Goal: Task Accomplishment & Management: Manage account settings

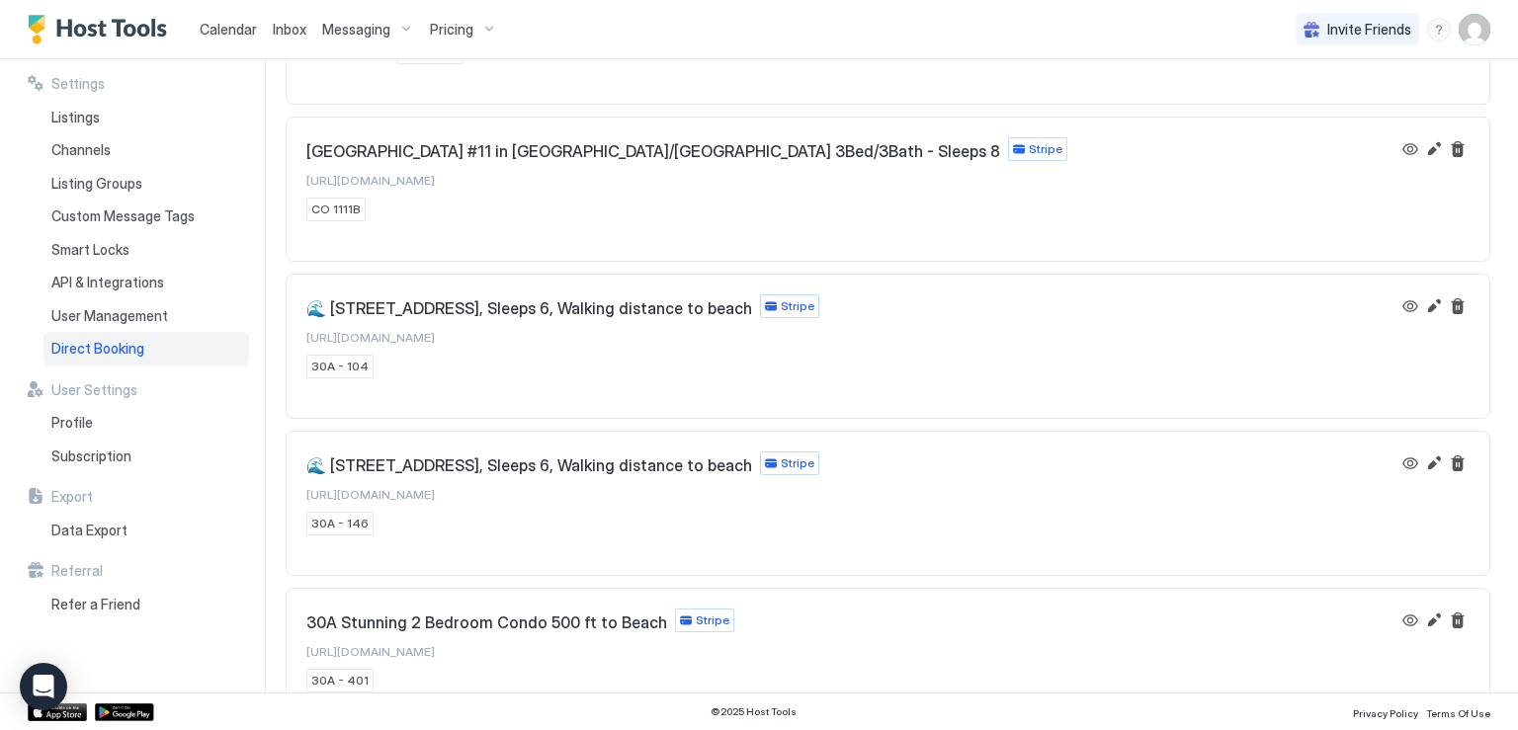
scroll to position [198, 0]
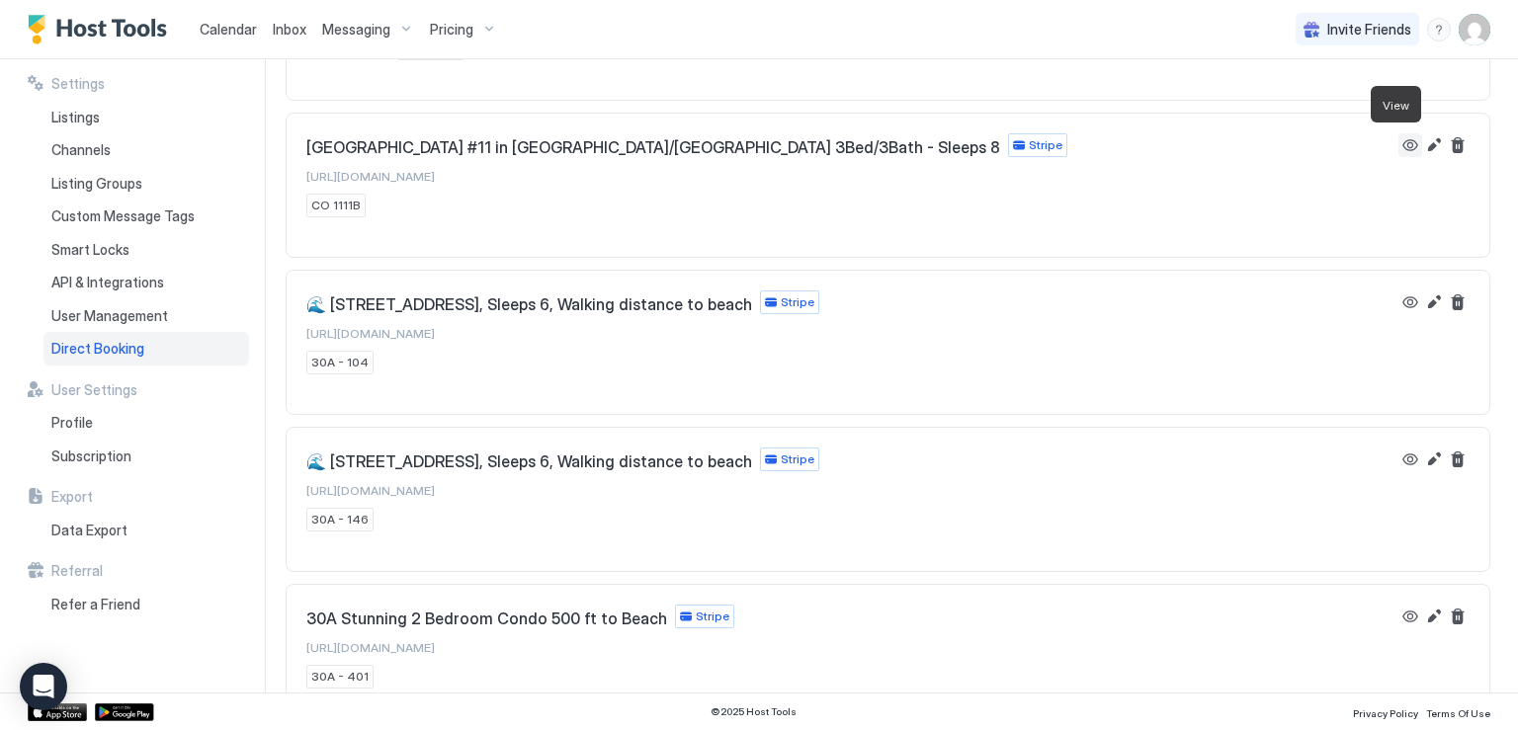
click at [1398, 143] on button "View" at bounding box center [1410, 145] width 24 height 24
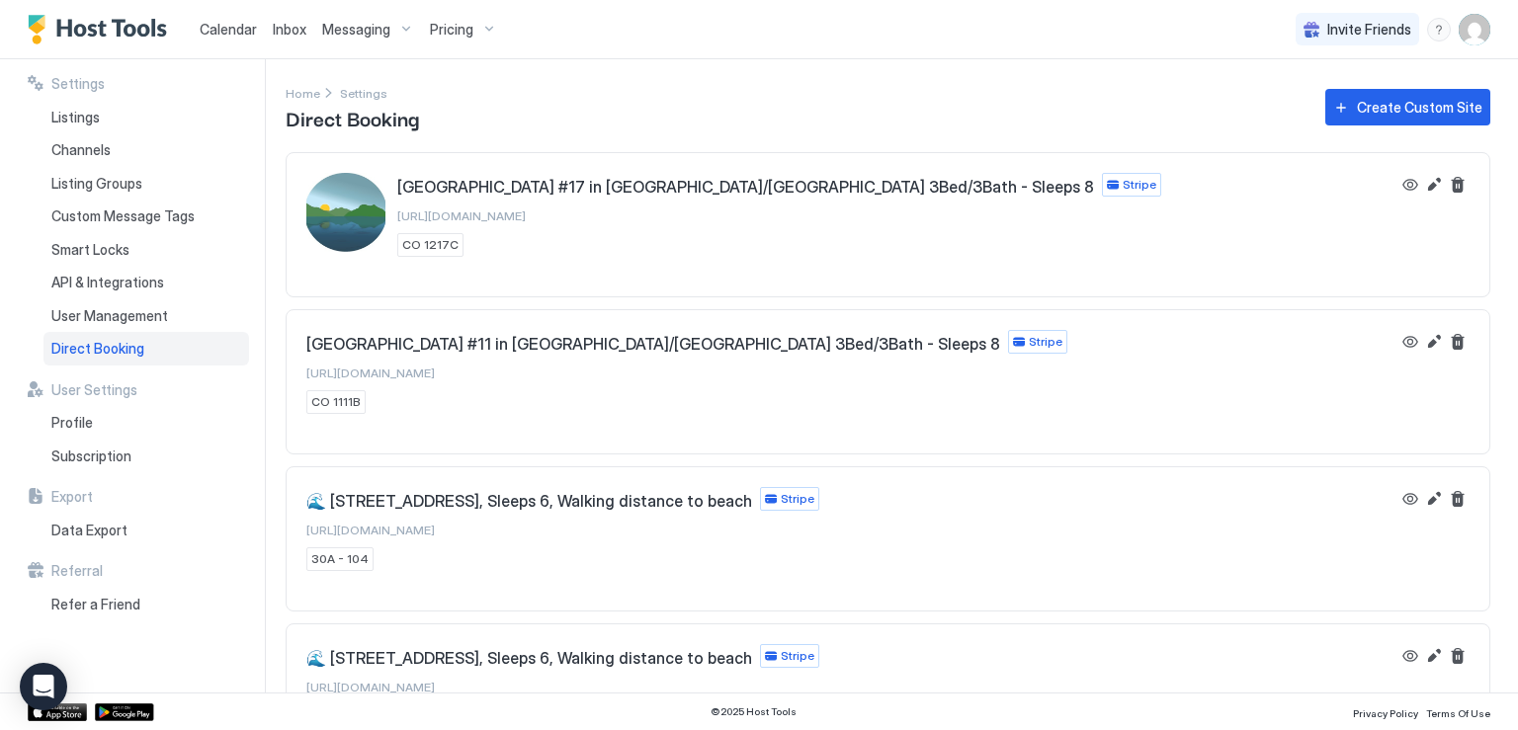
scroll to position [0, 0]
click at [89, 120] on span "Listings" at bounding box center [75, 118] width 48 height 18
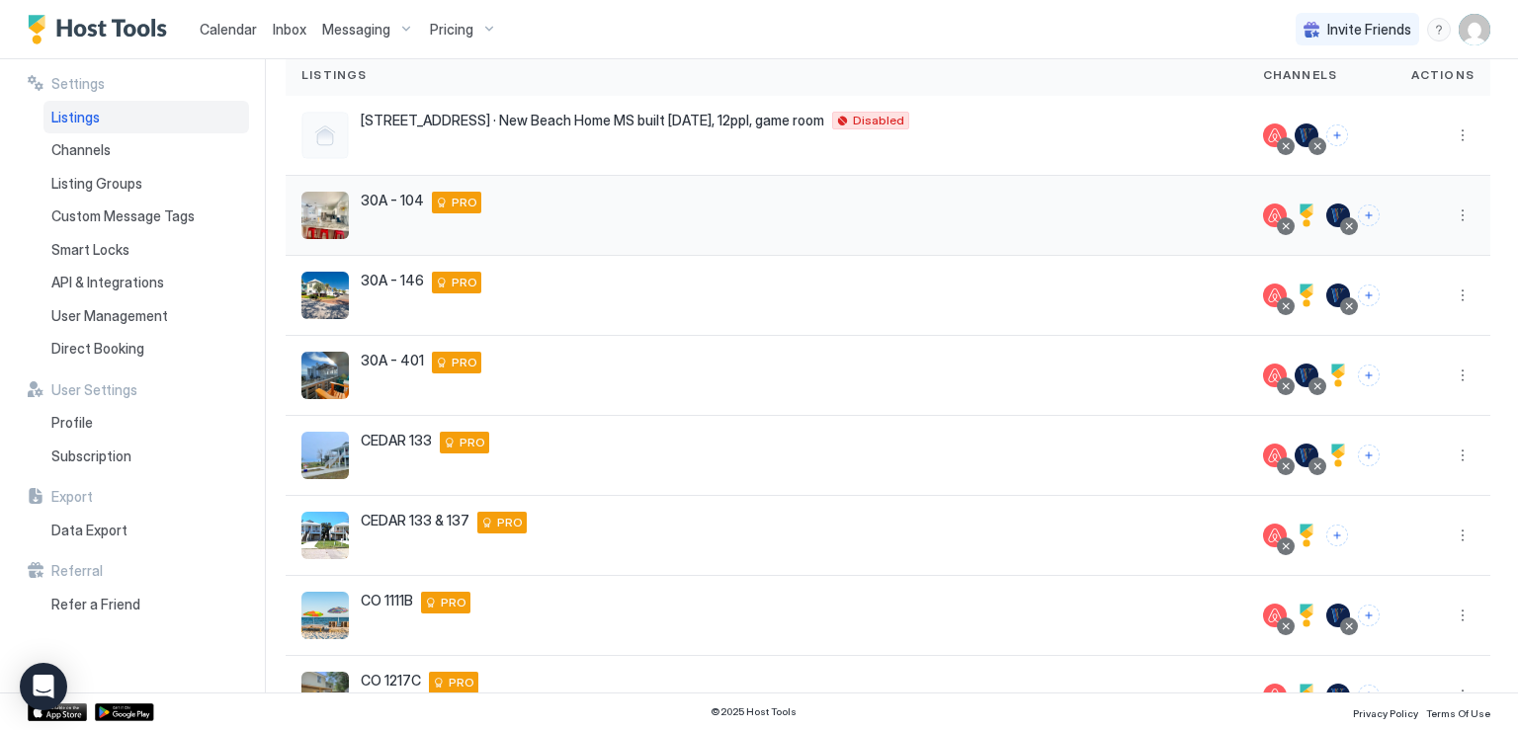
scroll to position [198, 0]
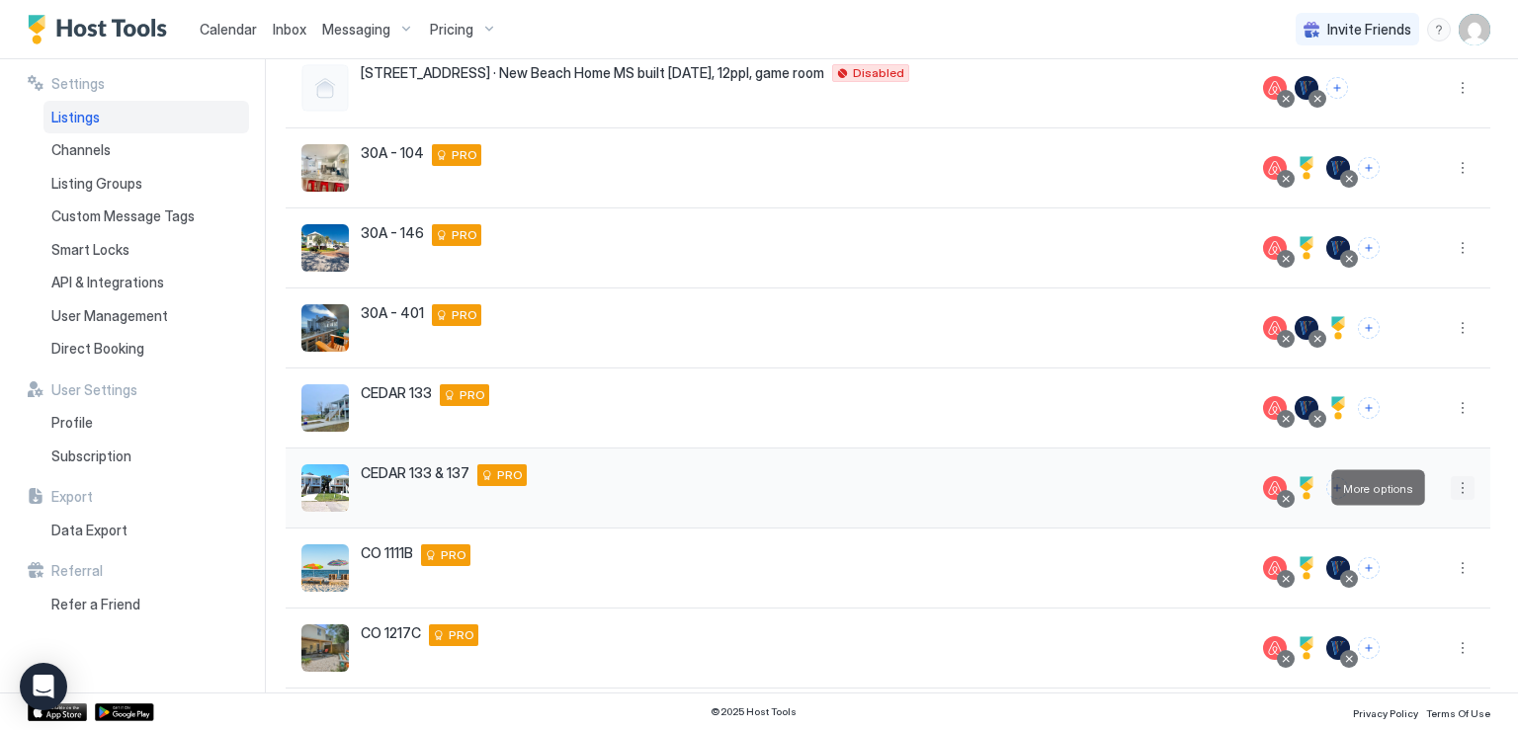
click at [1451, 487] on button "More options" at bounding box center [1463, 488] width 24 height 24
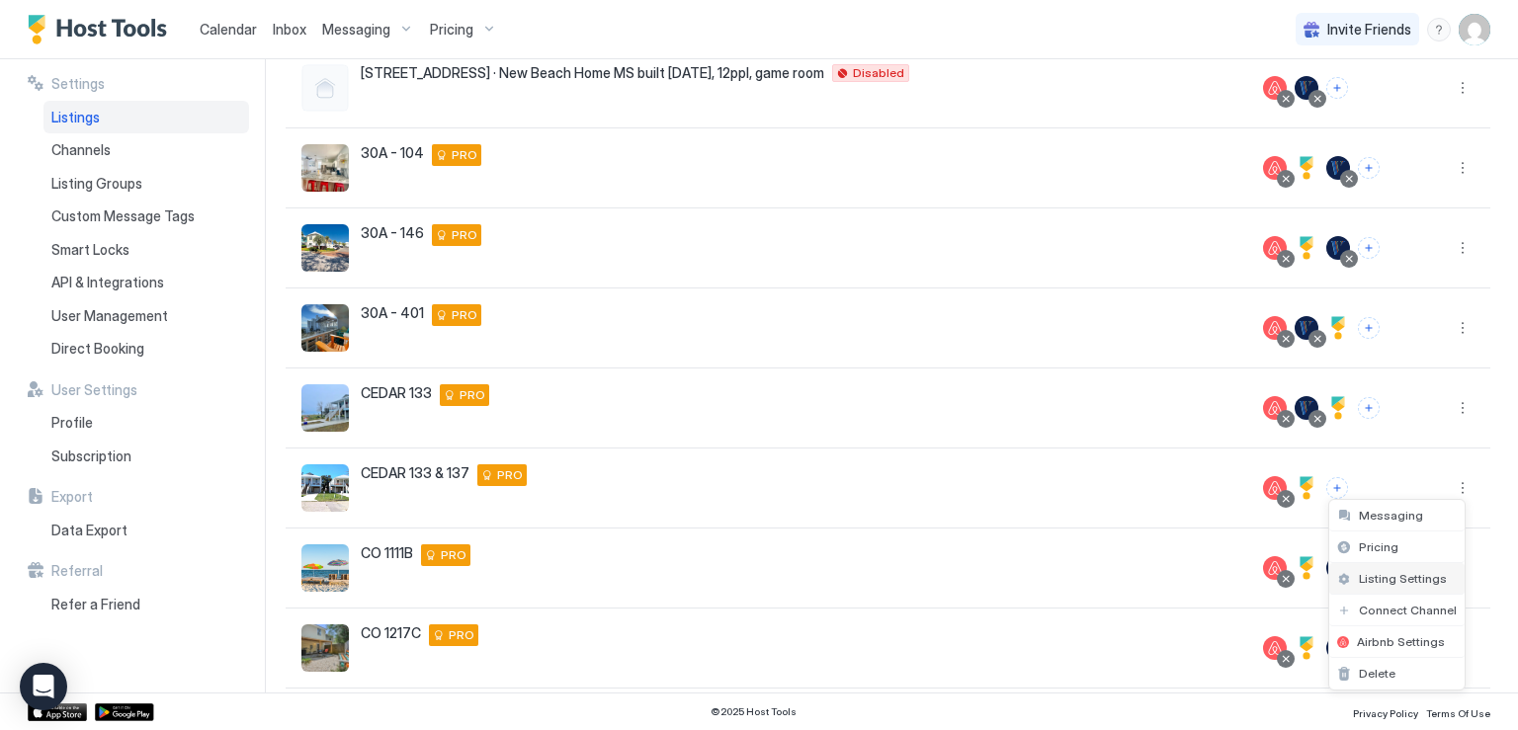
click at [1397, 575] on span "Listing Settings" at bounding box center [1403, 578] width 88 height 15
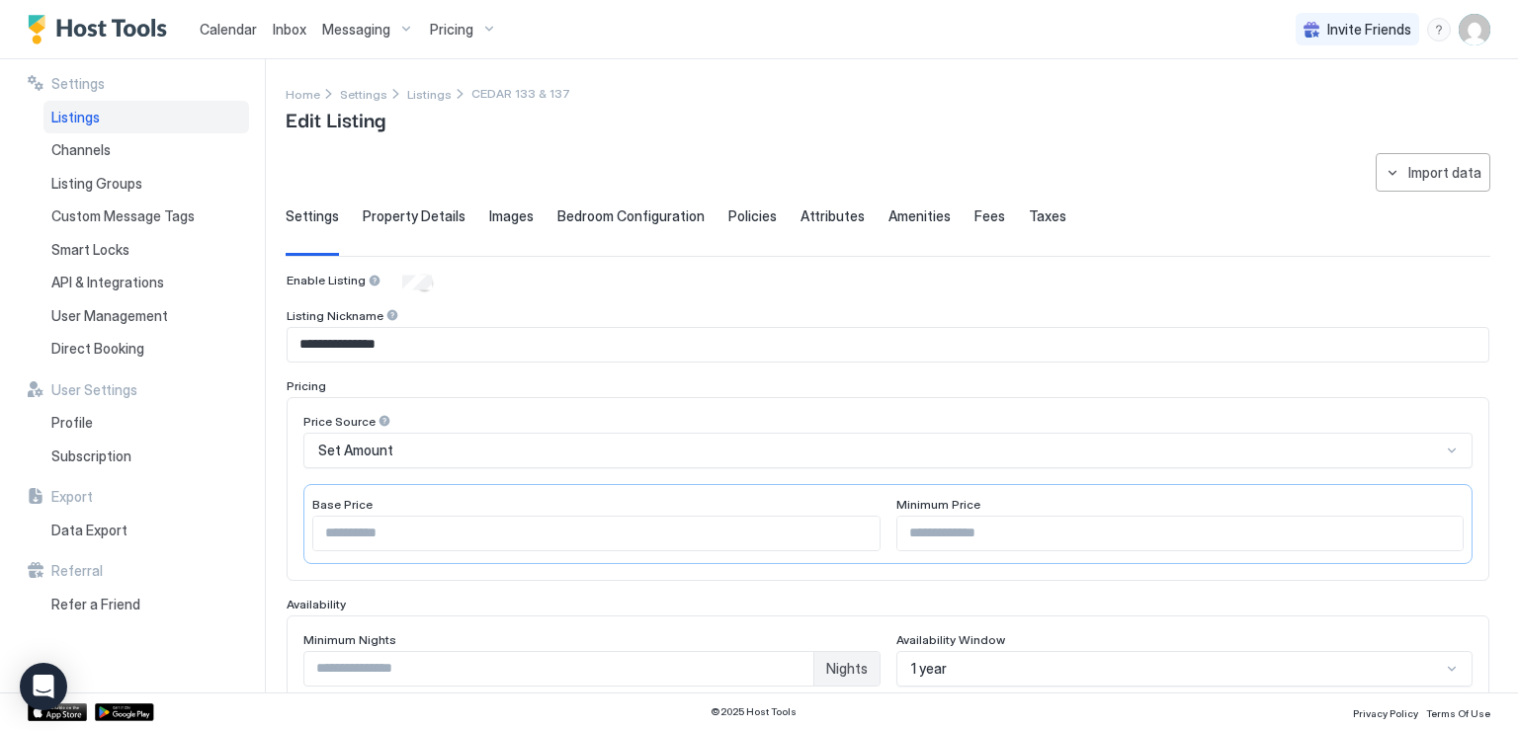
click at [439, 222] on span "Property Details" at bounding box center [414, 217] width 103 height 18
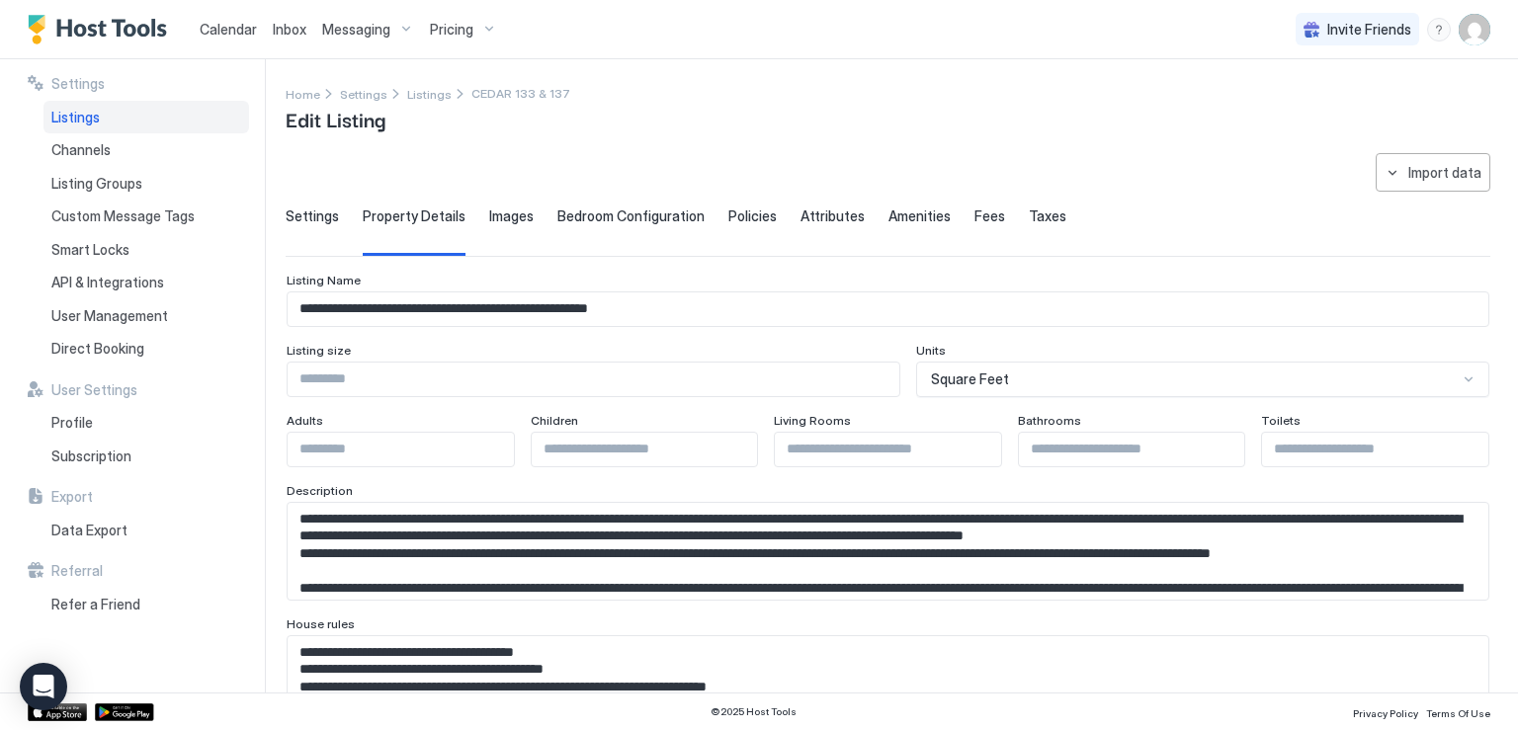
scroll to position [99, 0]
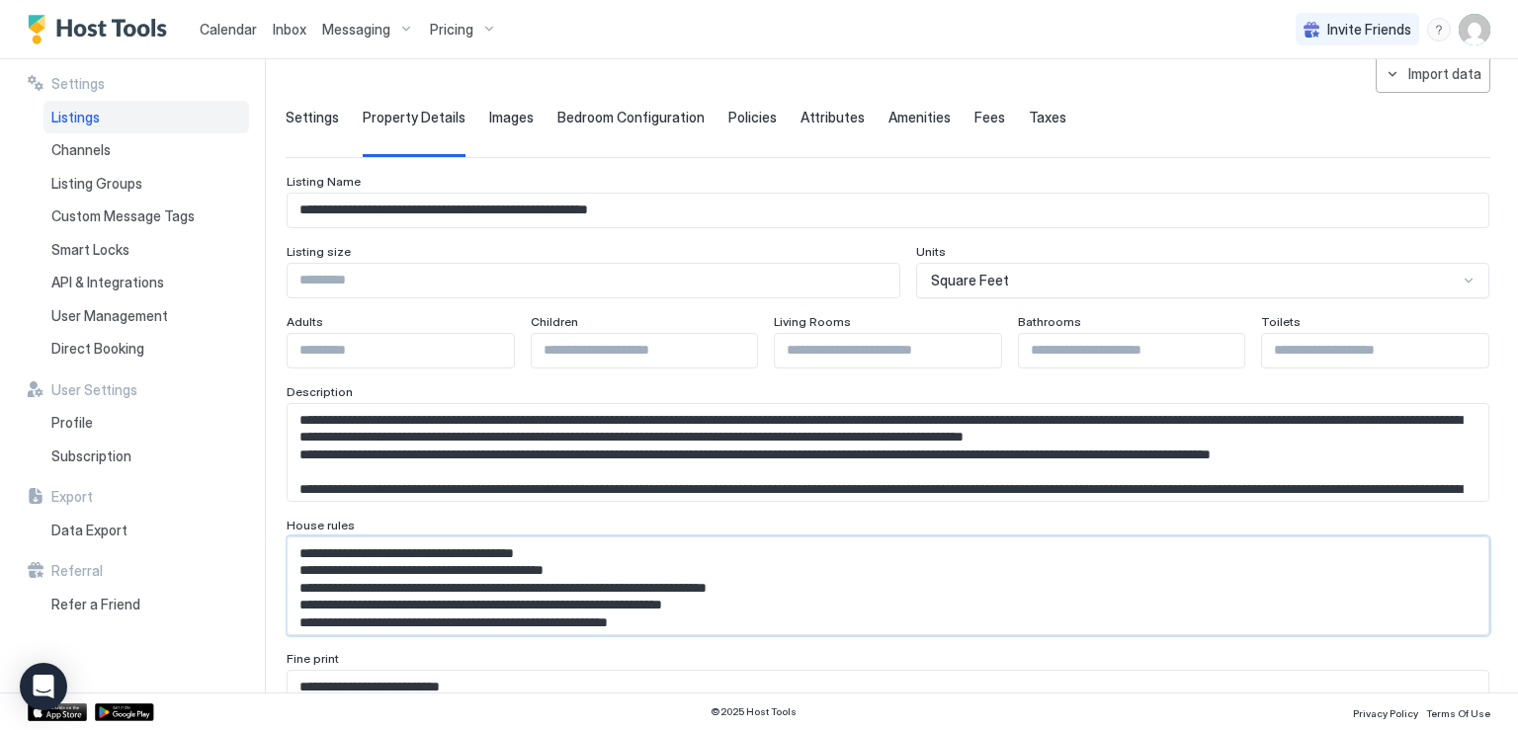
click at [510, 576] on textarea "Input Field" at bounding box center [881, 586] width 1186 height 97
click at [439, 568] on textarea "Input Field" at bounding box center [881, 586] width 1186 height 97
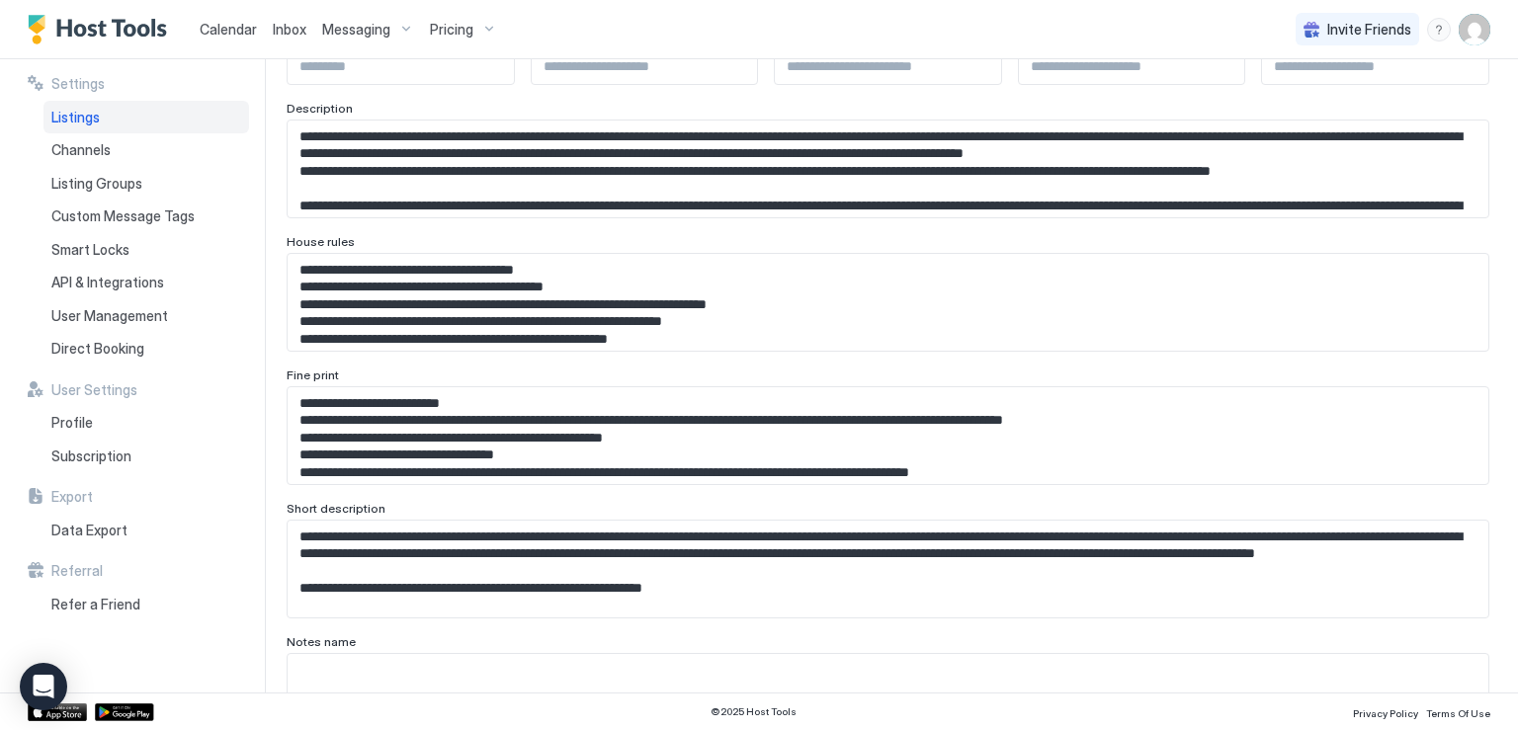
scroll to position [395, 0]
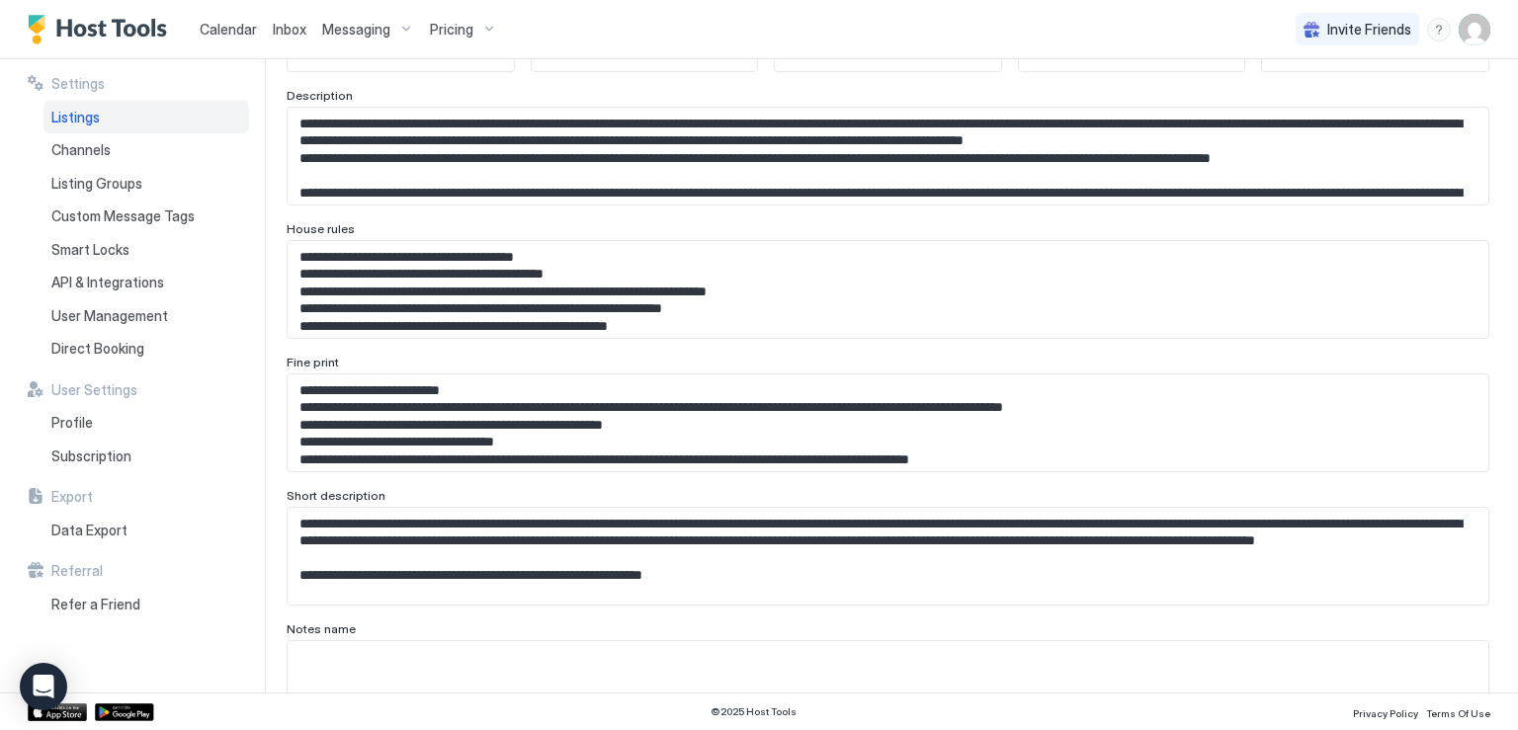
click at [405, 432] on textarea "Input Field" at bounding box center [881, 423] width 1186 height 97
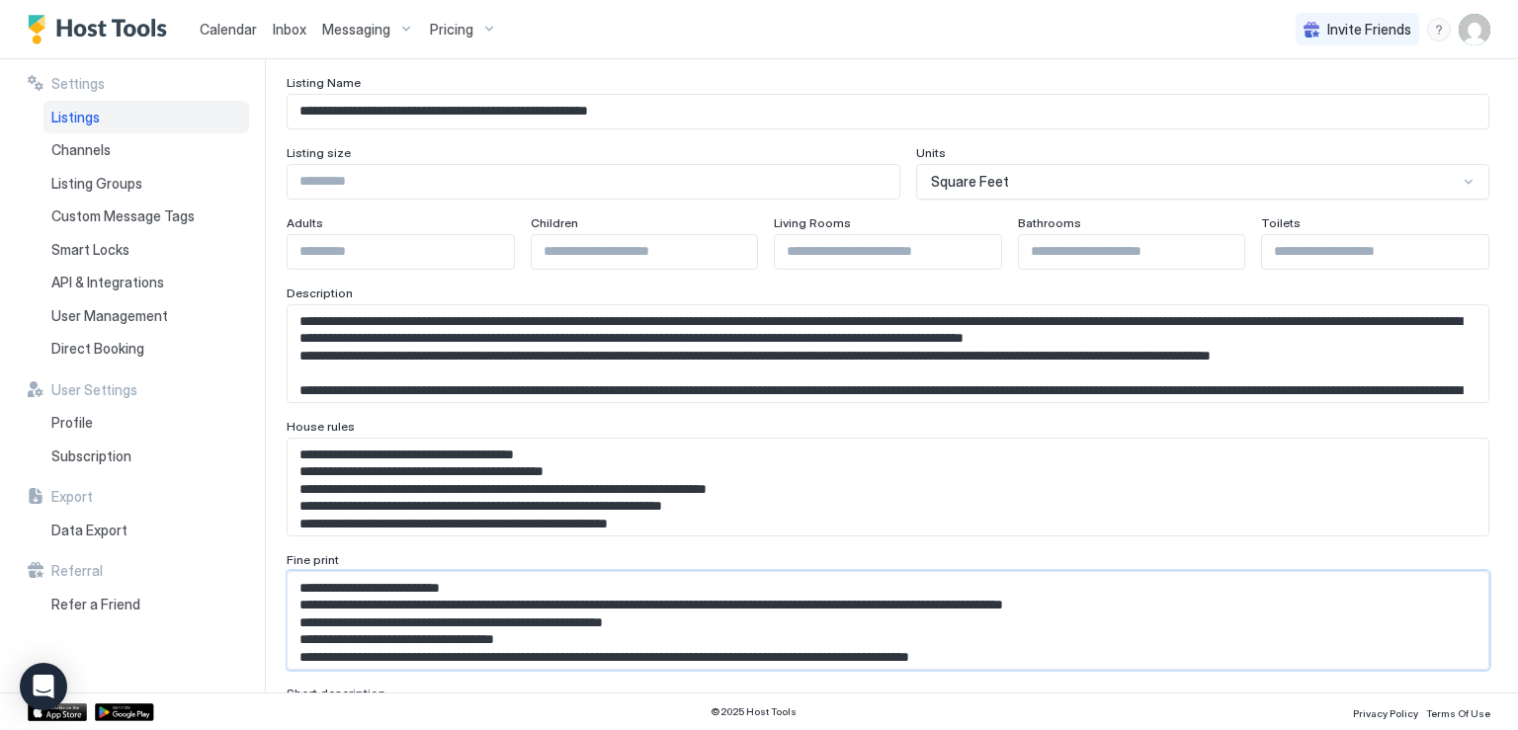
scroll to position [0, 0]
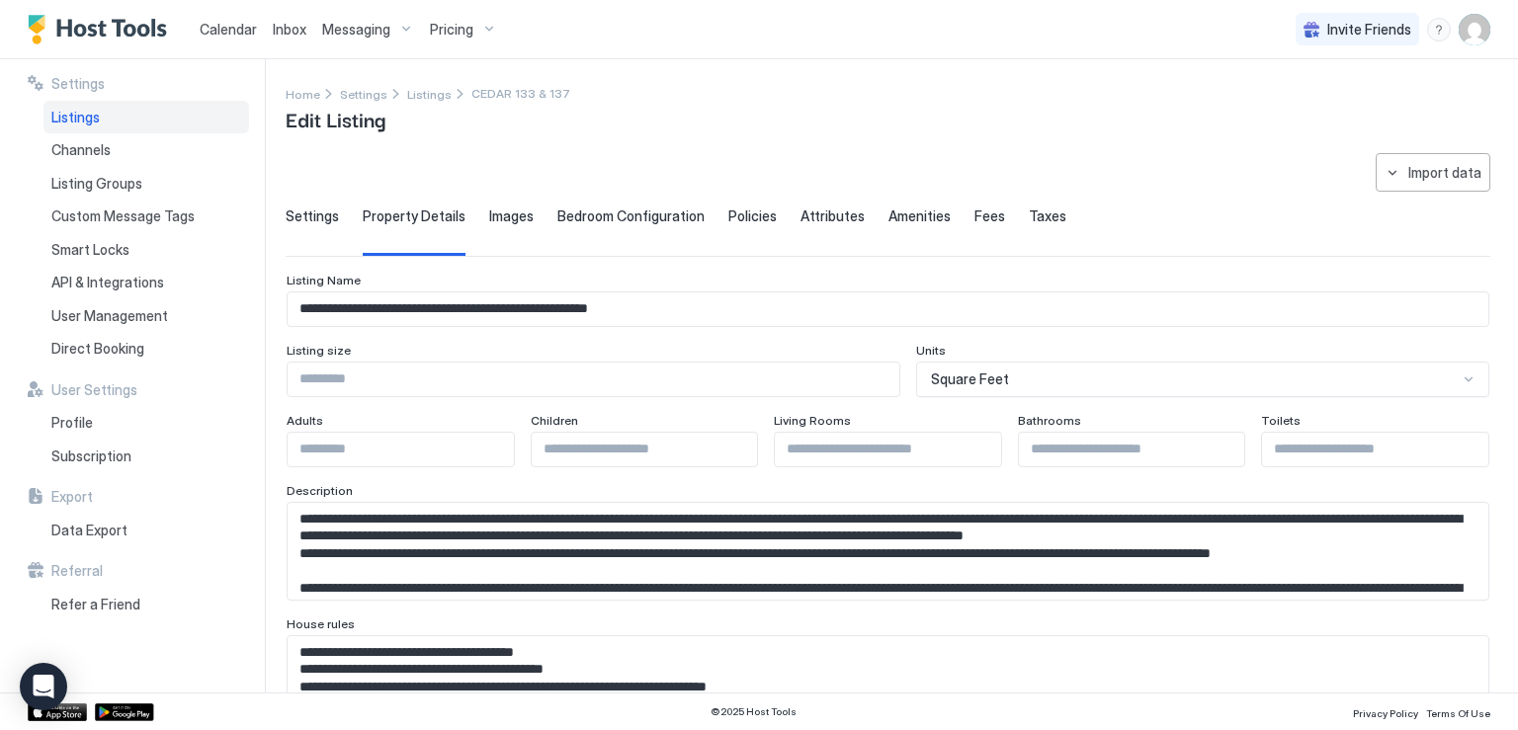
click at [752, 220] on span "Policies" at bounding box center [752, 217] width 48 height 18
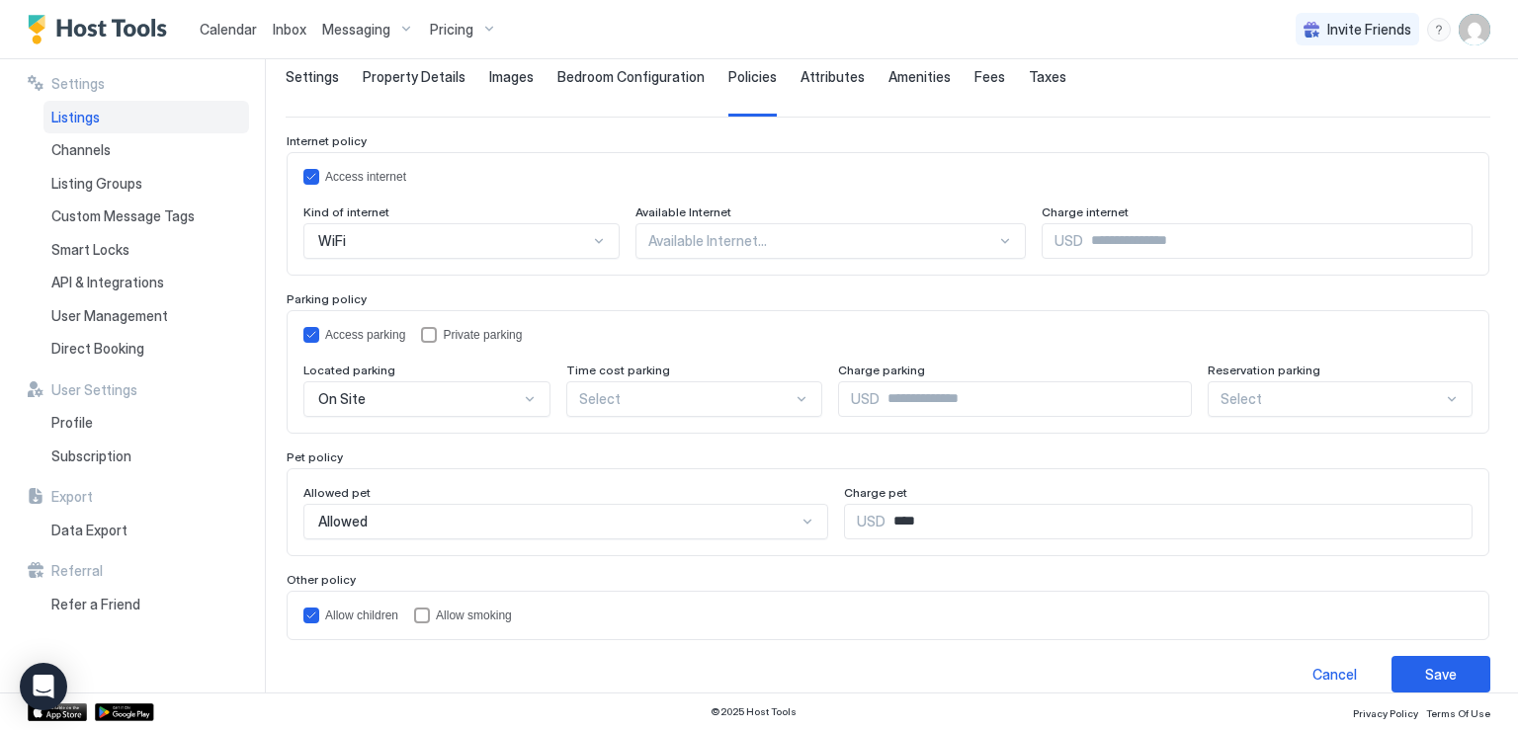
scroll to position [158, 0]
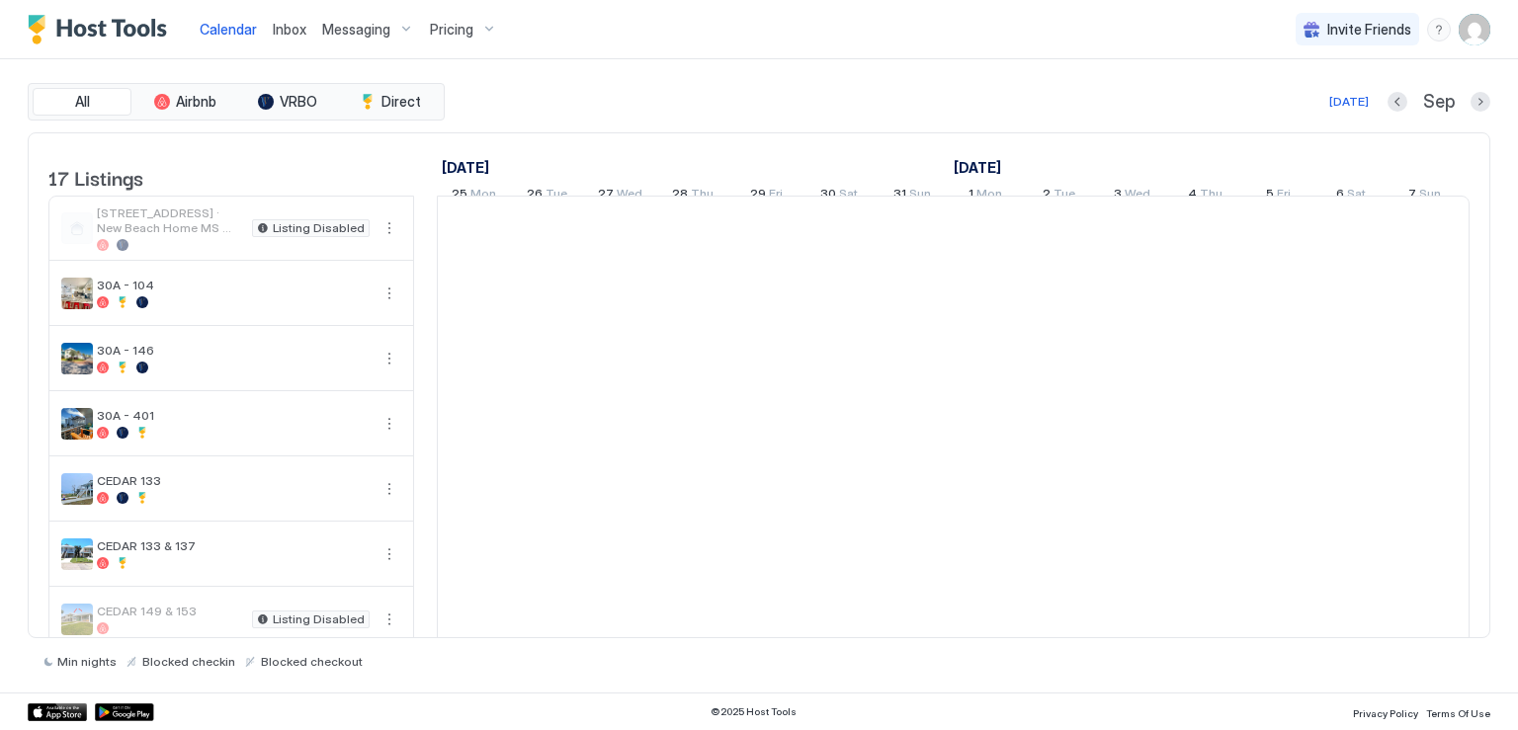
scroll to position [0, 1098]
